Goal: Ask a question

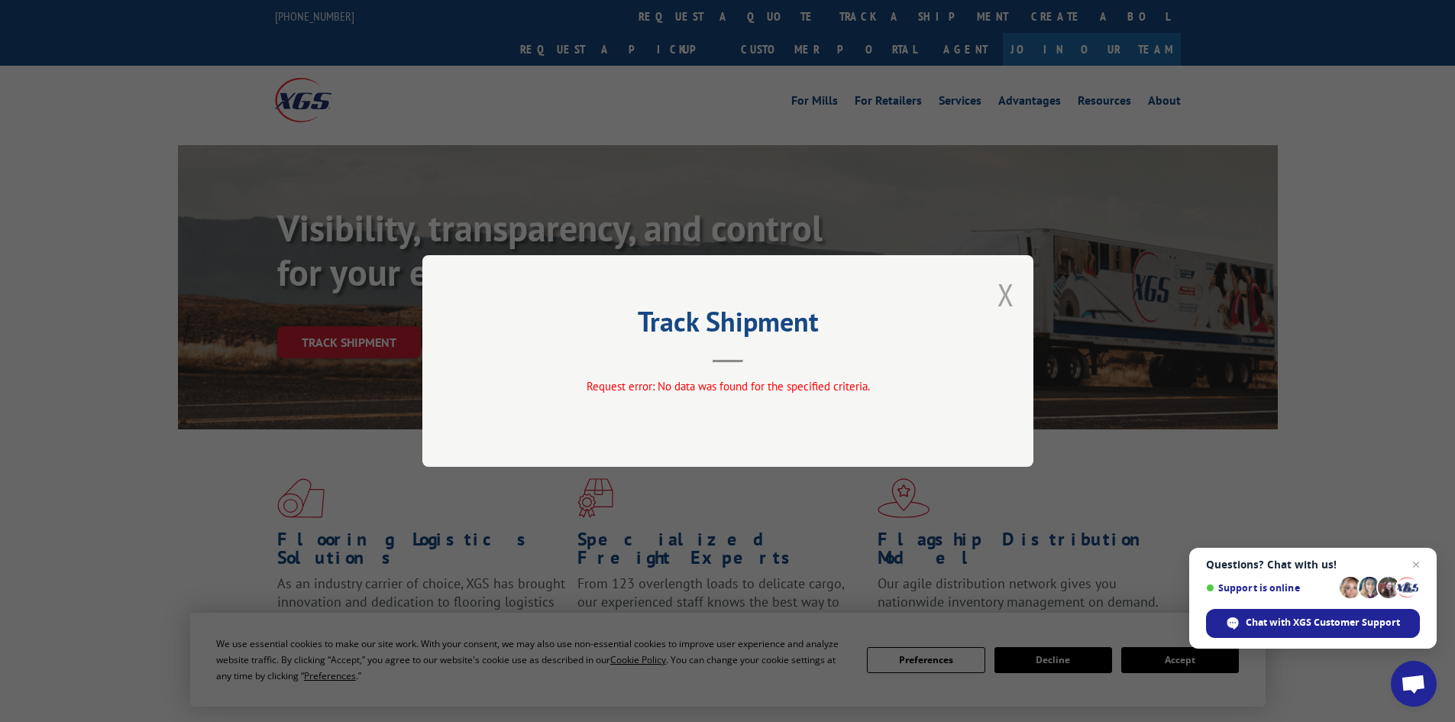
click at [1002, 290] on button "Close modal" at bounding box center [1005, 294] width 17 height 40
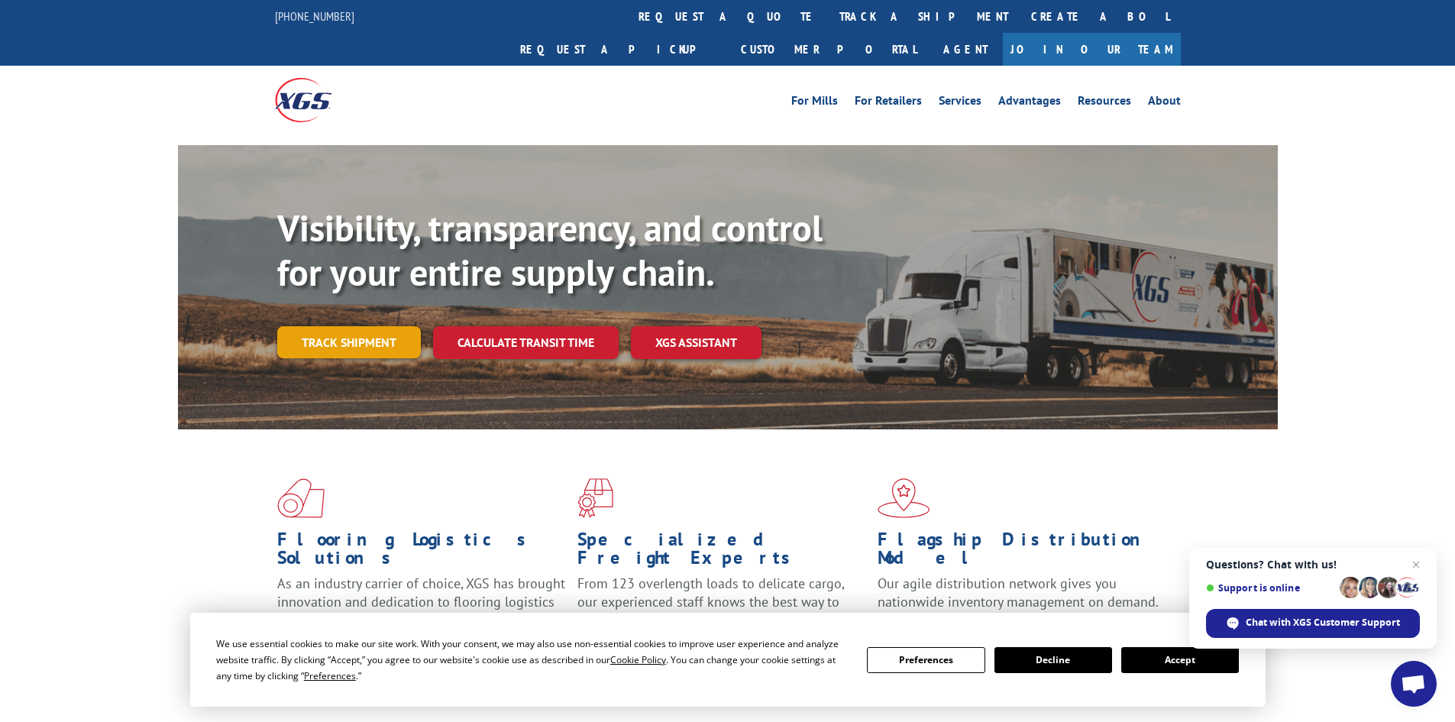
click at [335, 326] on link "Track shipment" at bounding box center [349, 342] width 144 height 32
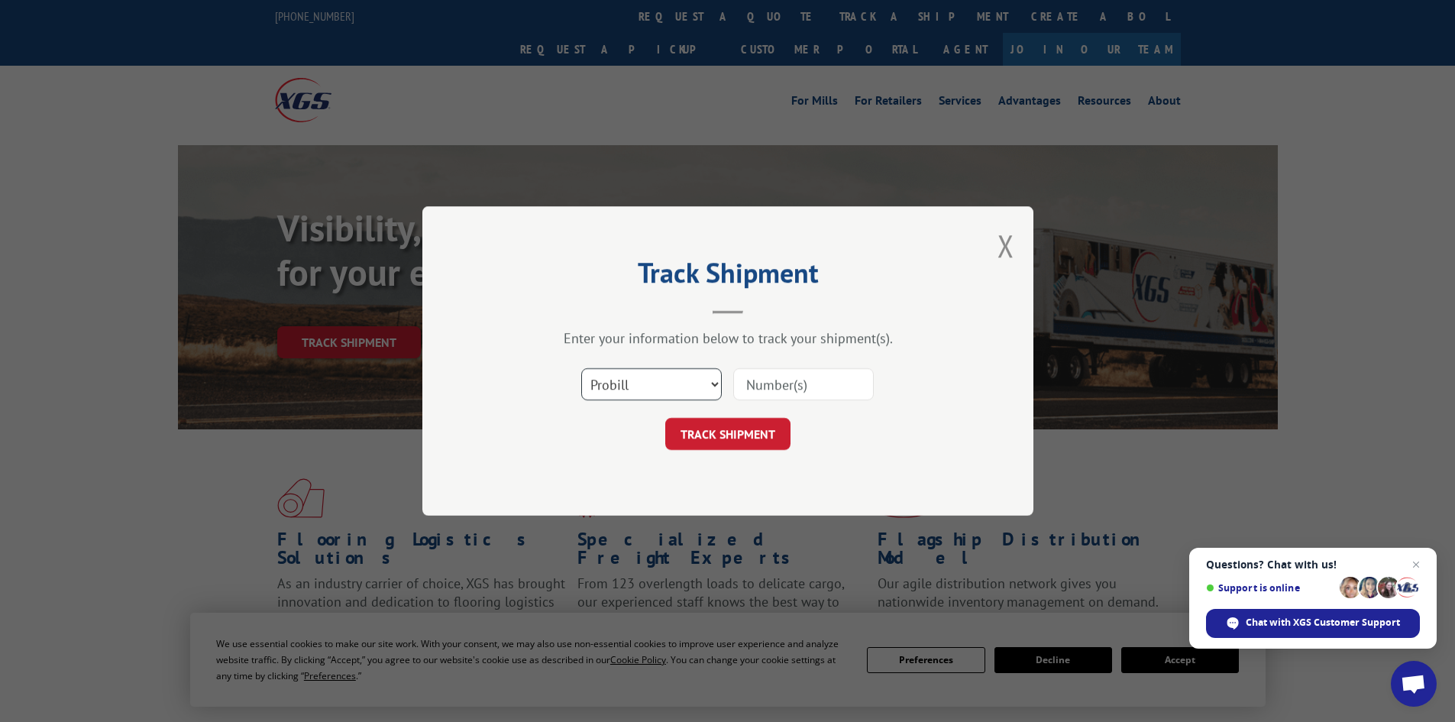
click at [693, 376] on select "Select category... Probill BOL PO" at bounding box center [651, 384] width 141 height 32
select select "bol"
click at [581, 368] on select "Select category... Probill BOL PO" at bounding box center [651, 384] width 141 height 32
click at [775, 391] on input at bounding box center [803, 384] width 141 height 32
paste input "5282297"
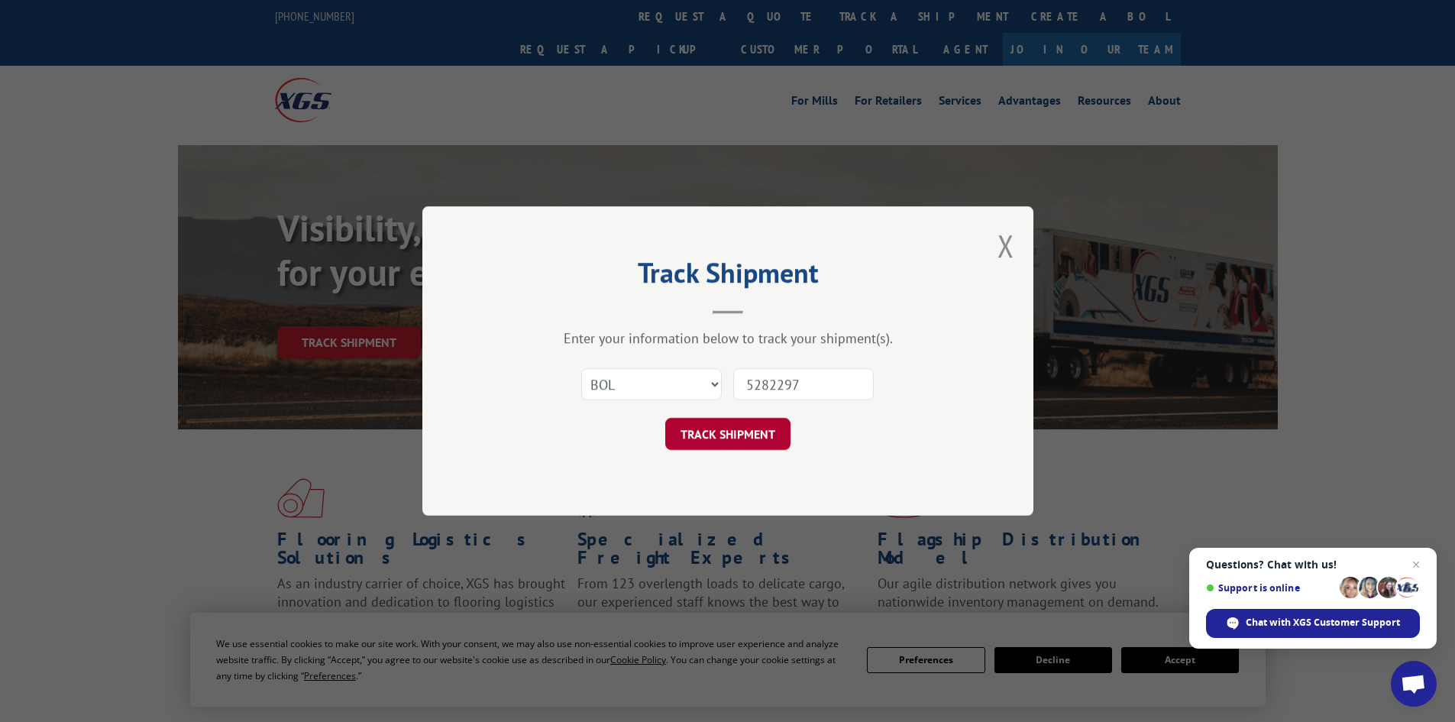
type input "5282297"
click at [749, 426] on button "TRACK SHIPMENT" at bounding box center [727, 434] width 125 height 32
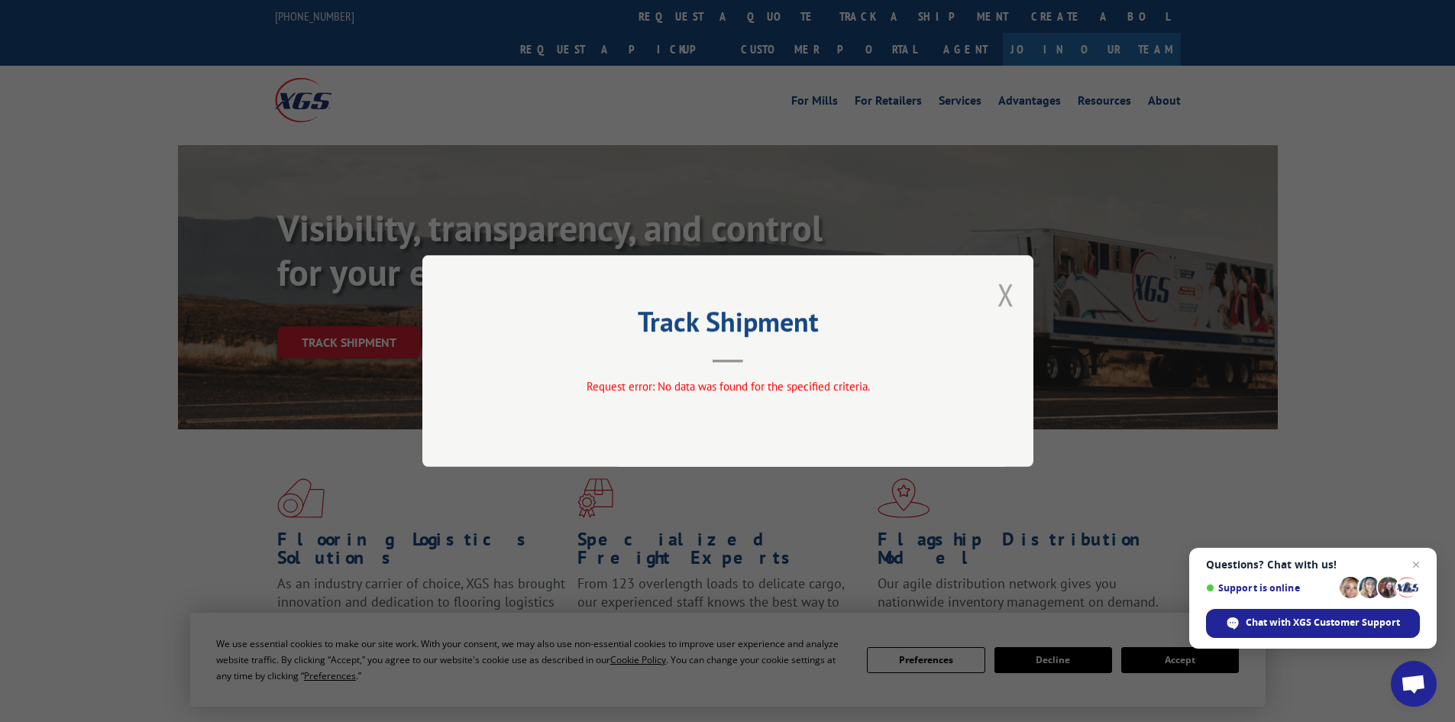
click at [1001, 288] on button "Close modal" at bounding box center [1005, 294] width 17 height 40
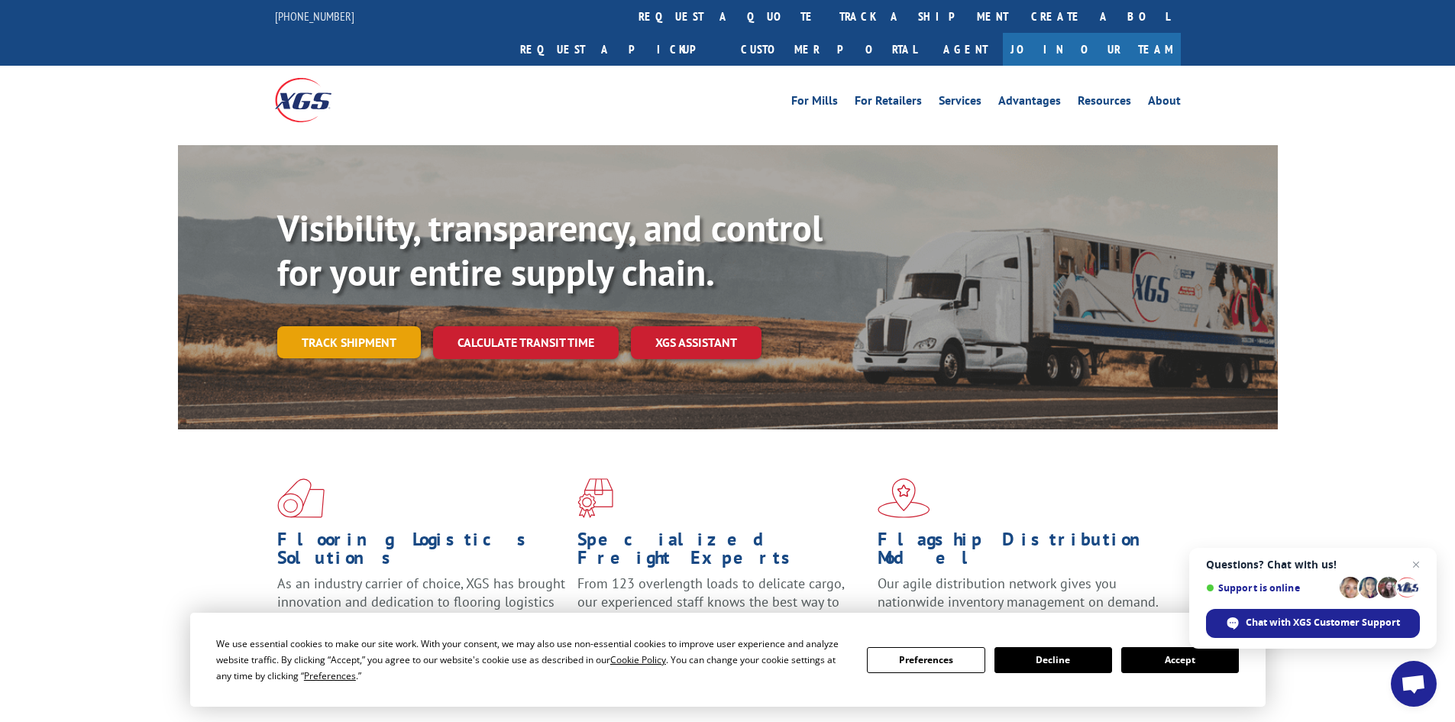
click at [318, 326] on link "Track shipment" at bounding box center [349, 342] width 144 height 32
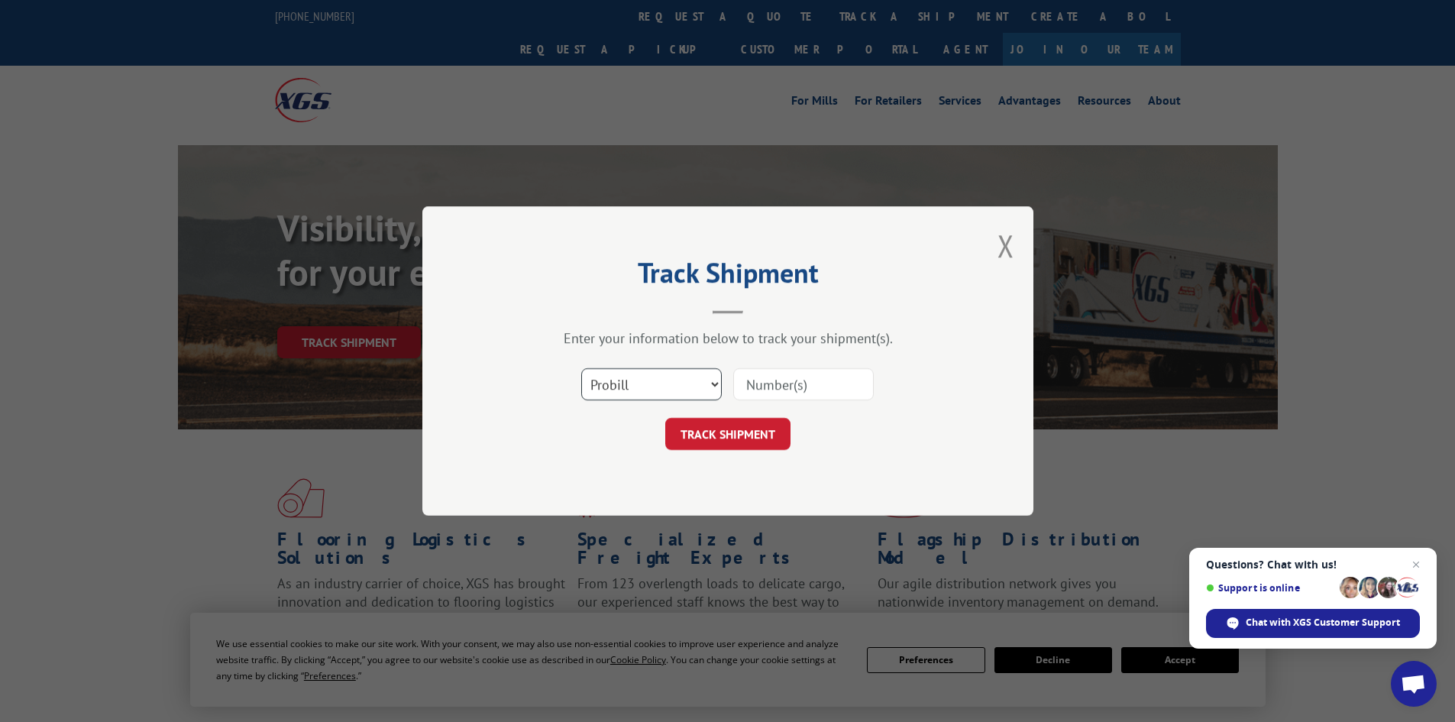
click at [713, 389] on select "Select category... Probill BOL PO" at bounding box center [651, 384] width 141 height 32
select select "bol"
click at [581, 368] on select "Select category... Probill BOL PO" at bounding box center [651, 384] width 141 height 32
click at [1000, 241] on button "Close modal" at bounding box center [1005, 245] width 17 height 40
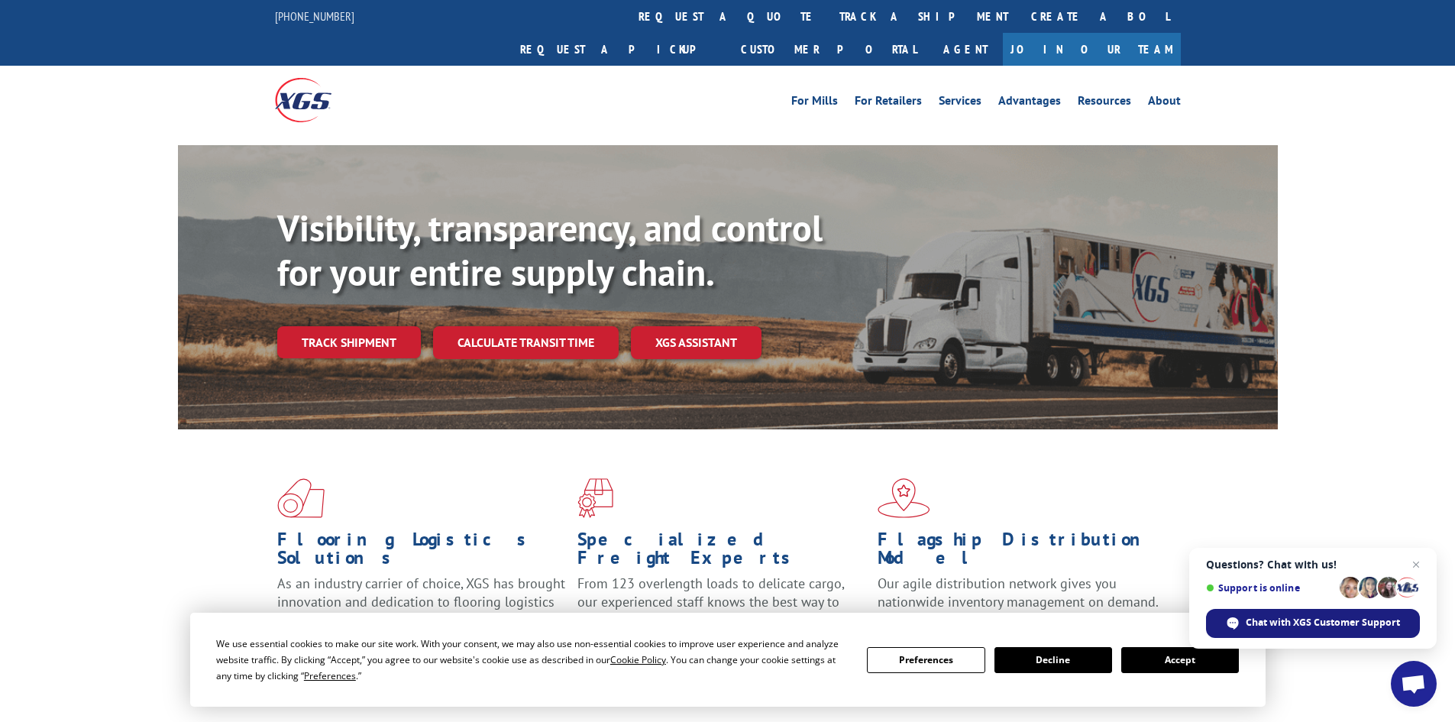
click at [1307, 626] on span "Chat with XGS Customer Support" at bounding box center [1323, 623] width 154 height 14
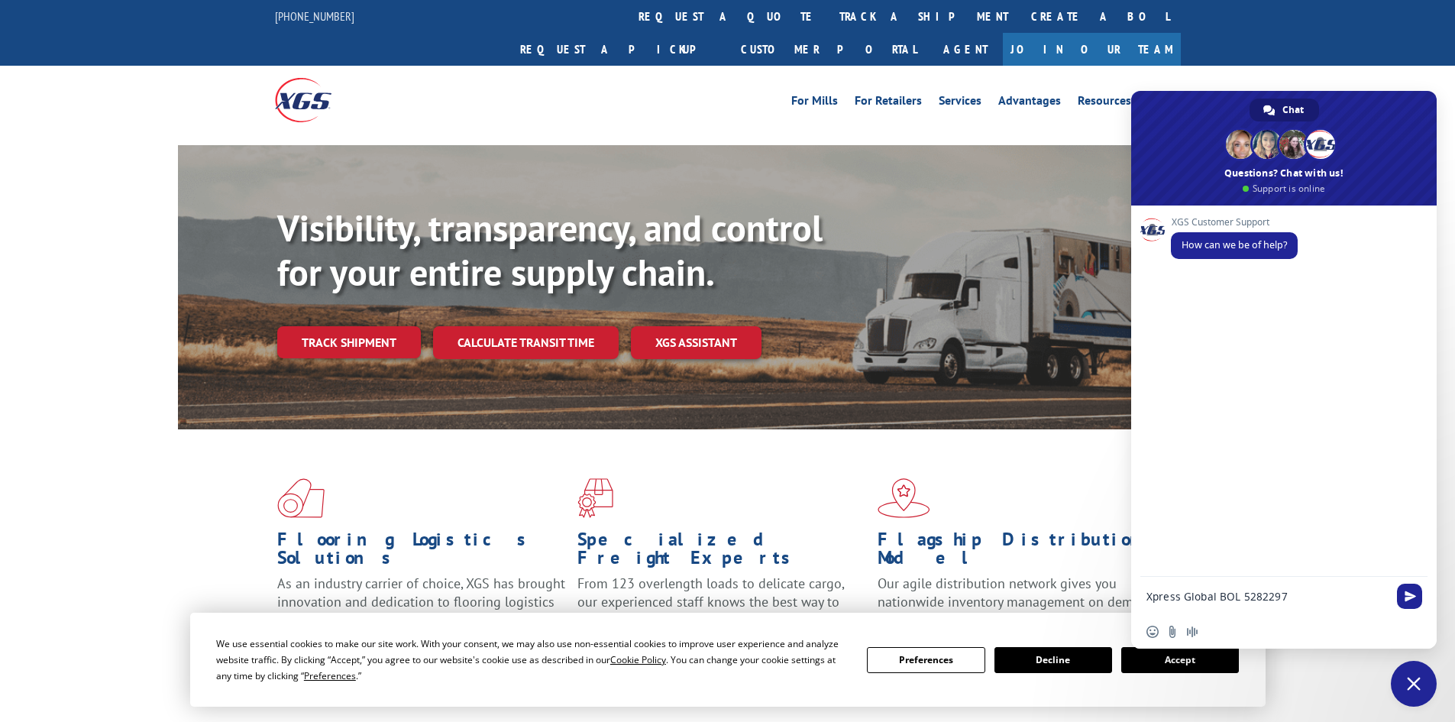
click at [1217, 592] on textarea "Xpress Global BOL 5282297" at bounding box center [1266, 597] width 241 height 14
drag, startPoint x: 1217, startPoint y: 592, endPoint x: 1266, endPoint y: 603, distance: 50.8
click at [1217, 592] on textarea "BOL 5282297" at bounding box center [1266, 597] width 241 height 14
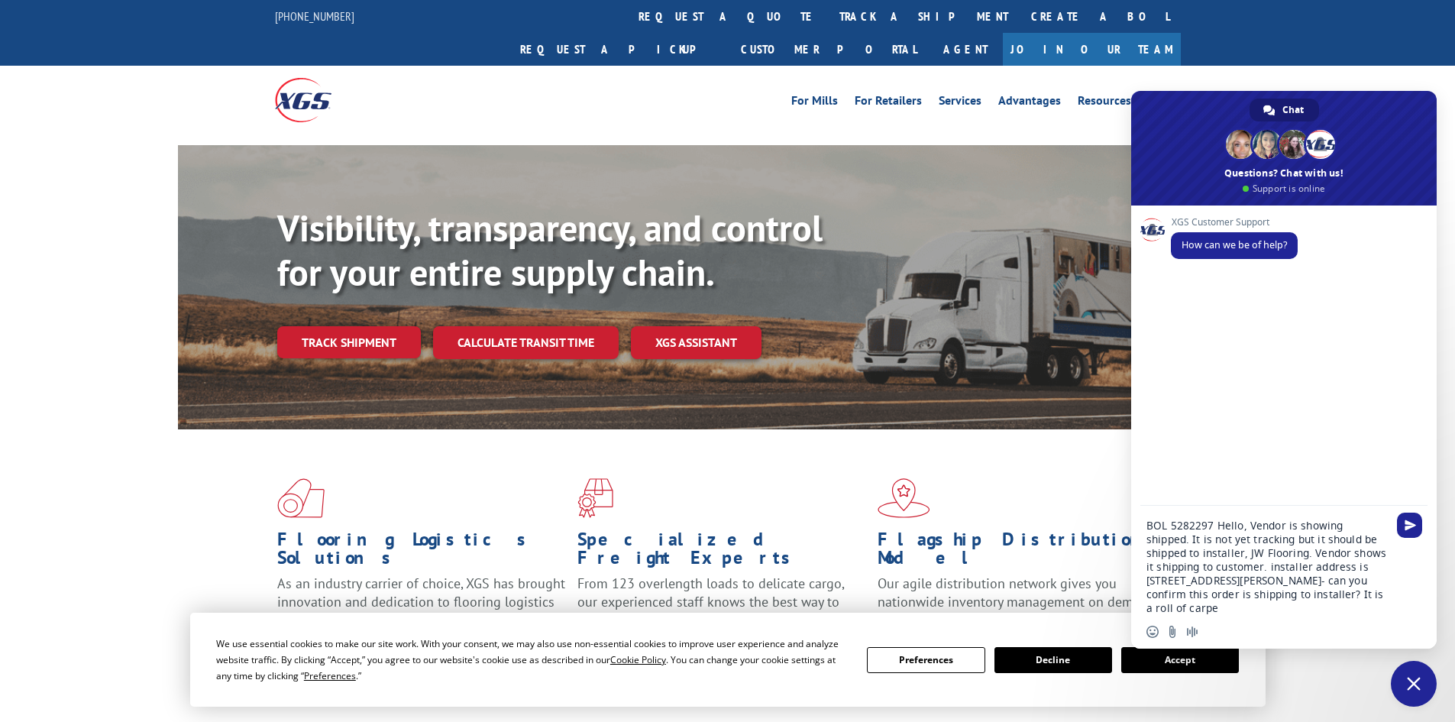
type textarea "BOL 5282297 Hello, Vendor is showing shipped. It is not yet tracking but it sho…"
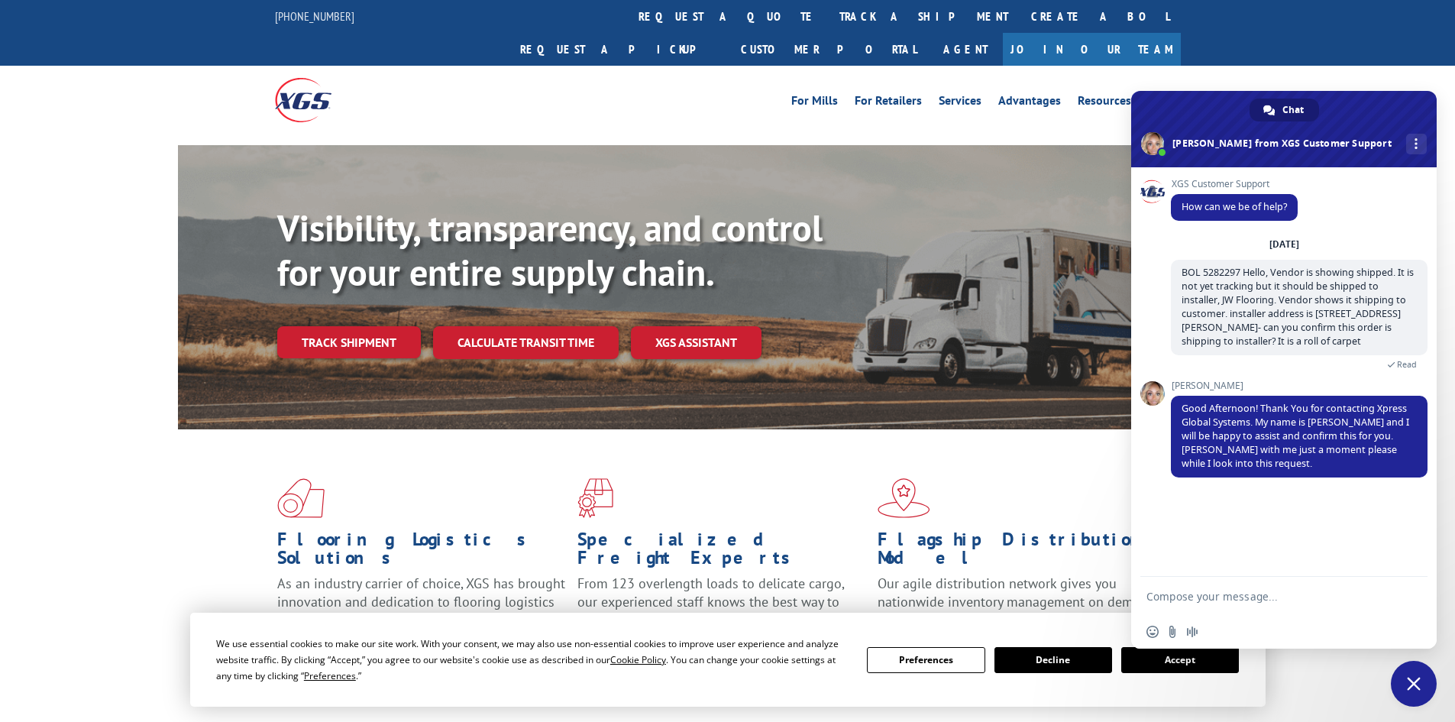
click at [1056, 660] on button "Decline" at bounding box center [1053, 660] width 118 height 26
